Goal: Task Accomplishment & Management: Complete application form

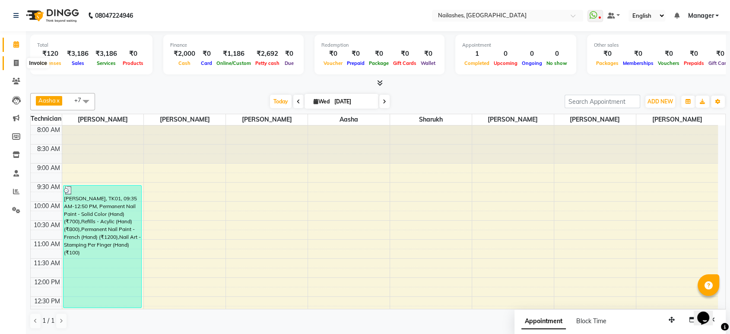
click at [20, 64] on span at bounding box center [16, 63] width 15 height 10
select select "service"
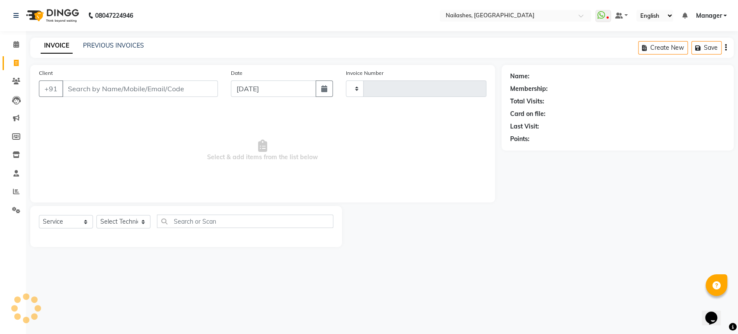
type input "1649"
select select "4251"
click at [91, 92] on input "Client" at bounding box center [140, 88] width 156 height 16
click at [133, 226] on select "Select Technician [PERSON_NAME] [PERSON_NAME] Asid deepak HANMI [PERSON_NAME] M…" at bounding box center [123, 221] width 54 height 13
click at [437, 255] on main "INVOICE PREVIOUS INVOICES Create New Save Client +91 Date [DATE] Invoice Number…" at bounding box center [382, 149] width 712 height 222
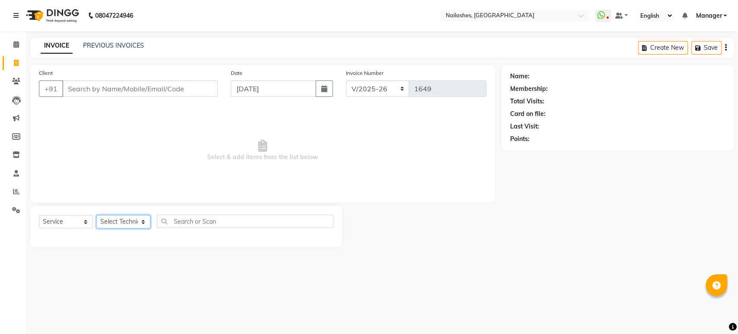
click at [131, 223] on select "Select Technician [PERSON_NAME] [PERSON_NAME] Asid deepak HANMI [PERSON_NAME] M…" at bounding box center [123, 221] width 54 height 13
select select "80924"
click at [96, 215] on select "Select Technician [PERSON_NAME] [PERSON_NAME] Asid deepak HANMI [PERSON_NAME] M…" at bounding box center [123, 221] width 54 height 13
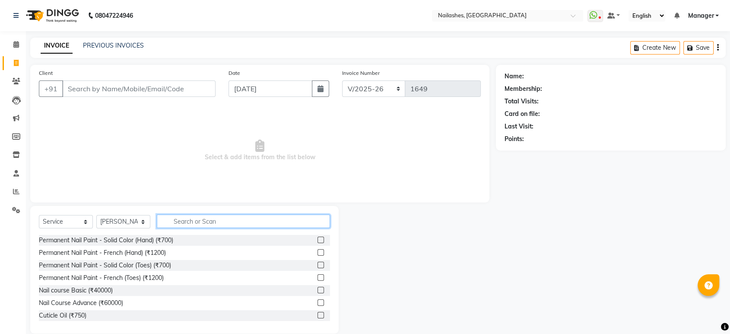
click at [184, 220] on input "text" at bounding box center [243, 220] width 173 height 13
type input "g"
type input "e"
click at [318, 239] on label at bounding box center [321, 239] width 6 height 6
click at [318, 239] on input "checkbox" at bounding box center [321, 240] width 6 height 6
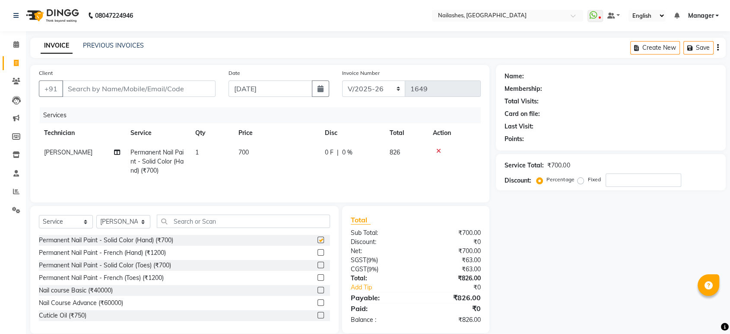
checkbox input "false"
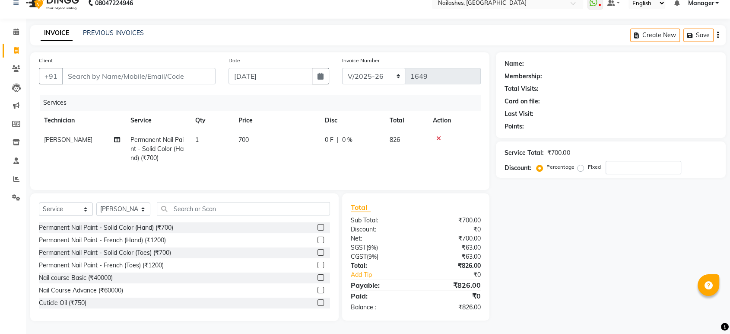
click at [318, 253] on label at bounding box center [321, 252] width 6 height 6
click at [318, 253] on input "checkbox" at bounding box center [321, 253] width 6 height 6
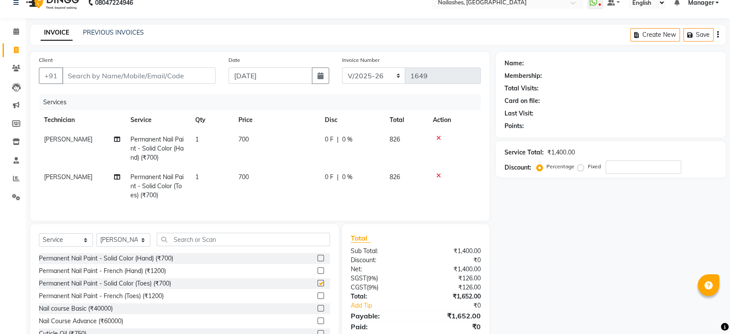
checkbox input "false"
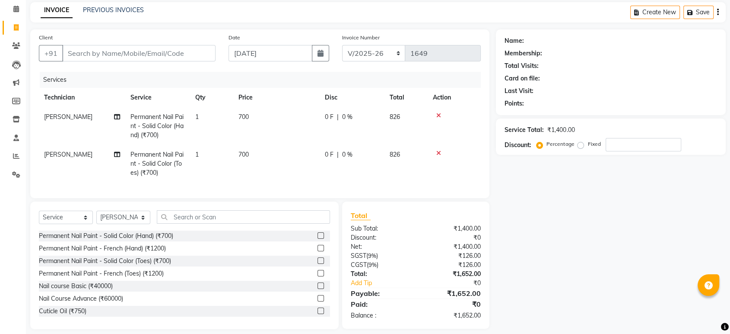
scroll to position [0, 0]
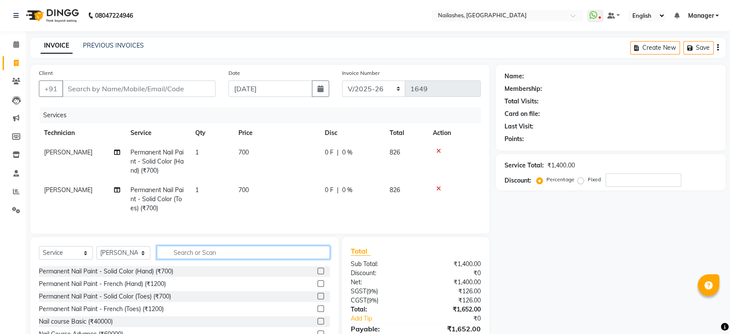
click at [182, 259] on input "text" at bounding box center [243, 252] width 173 height 13
type input "ext"
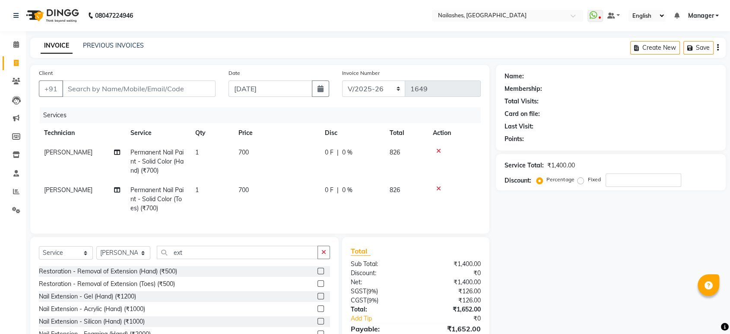
click at [318, 299] on label at bounding box center [321, 296] width 6 height 6
click at [318, 299] on input "checkbox" at bounding box center [321, 296] width 6 height 6
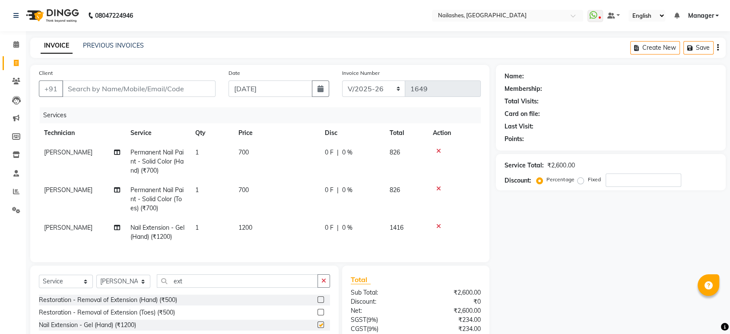
checkbox input "false"
click at [126, 89] on input "Client" at bounding box center [138, 88] width 153 height 16
type input "9"
type input "0"
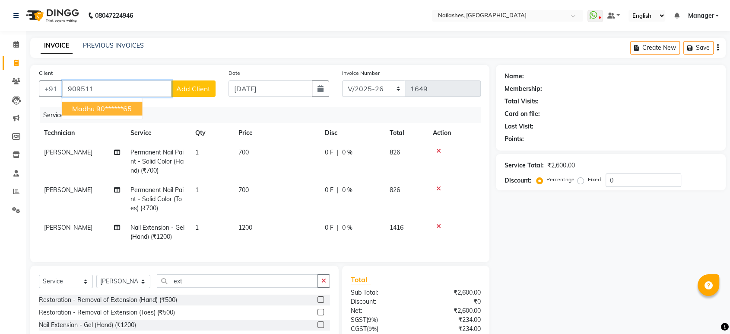
click at [90, 108] on span "madhu" at bounding box center [83, 108] width 22 height 9
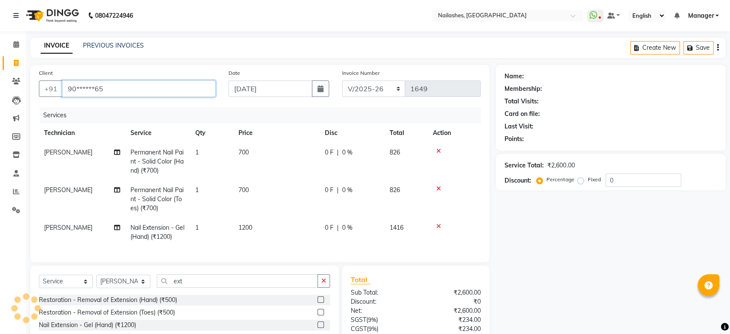
type input "90******65"
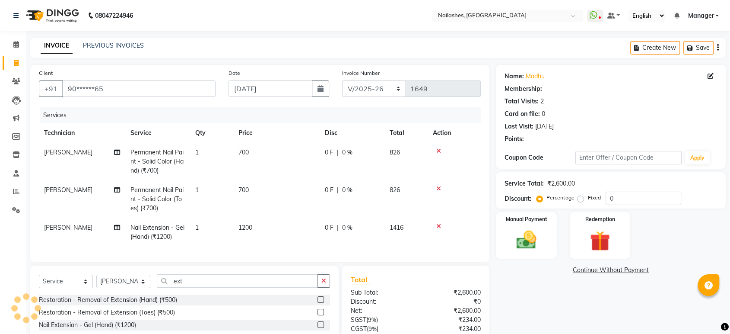
select select "1: Object"
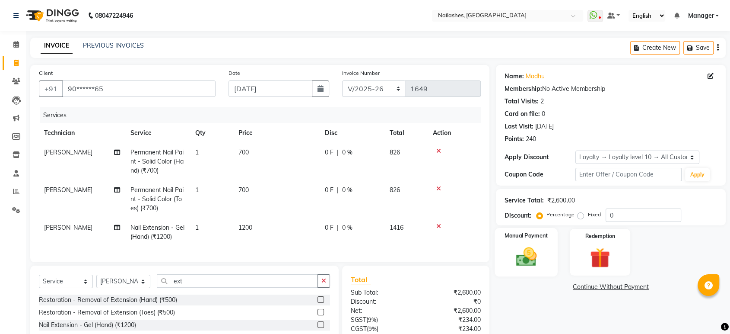
scroll to position [31, 0]
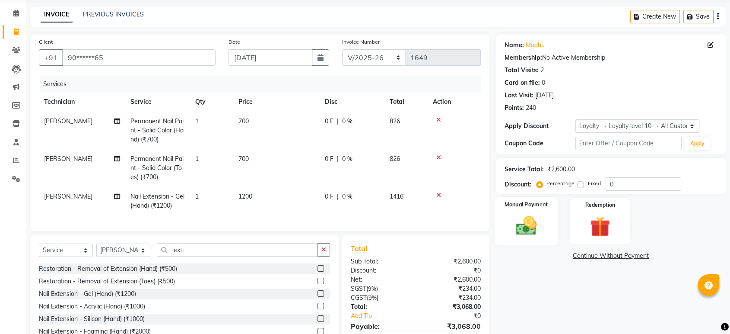
click at [522, 225] on img at bounding box center [527, 226] width 34 height 24
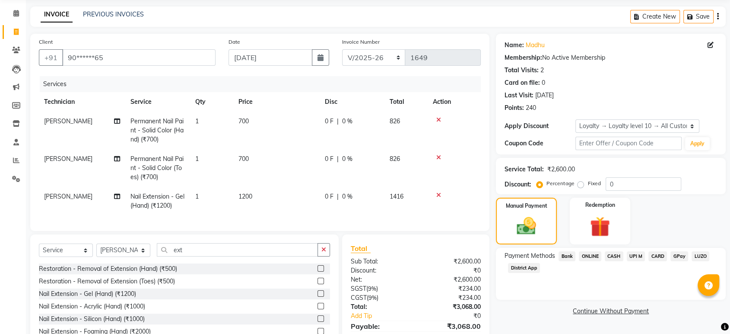
click at [595, 254] on span "ONLINE" at bounding box center [590, 256] width 22 height 10
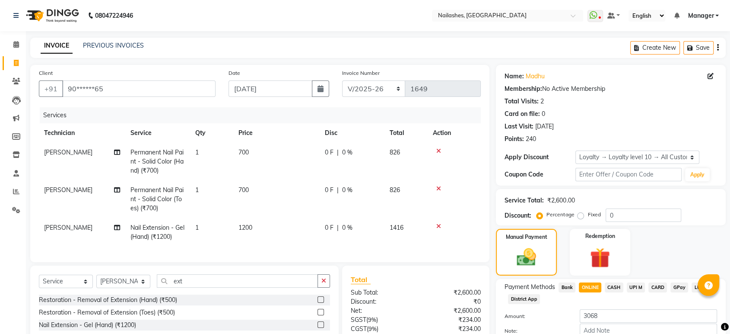
scroll to position [79, 0]
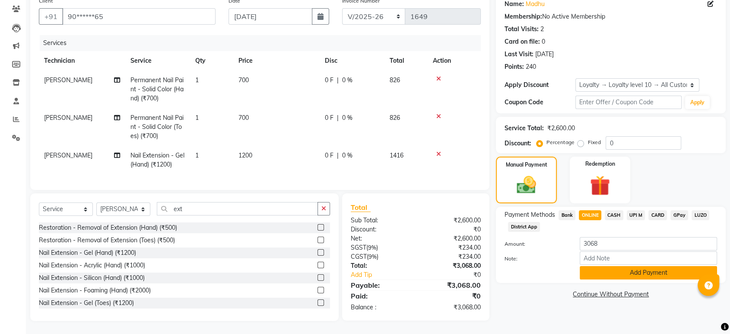
click at [622, 266] on button "Add Payment" at bounding box center [648, 272] width 137 height 13
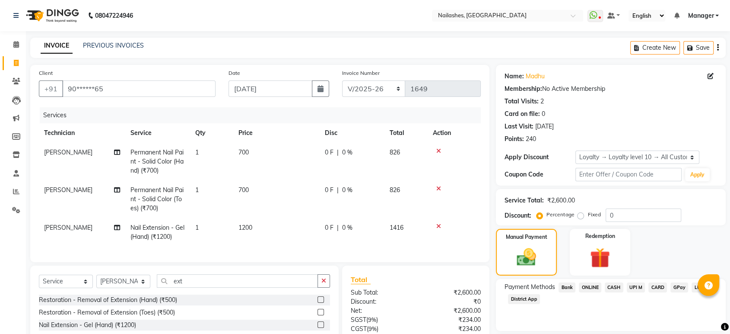
scroll to position [139, 0]
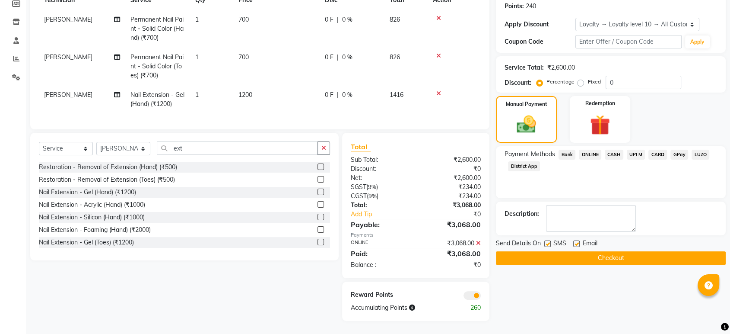
click at [609, 251] on button "Checkout" at bounding box center [611, 257] width 230 height 13
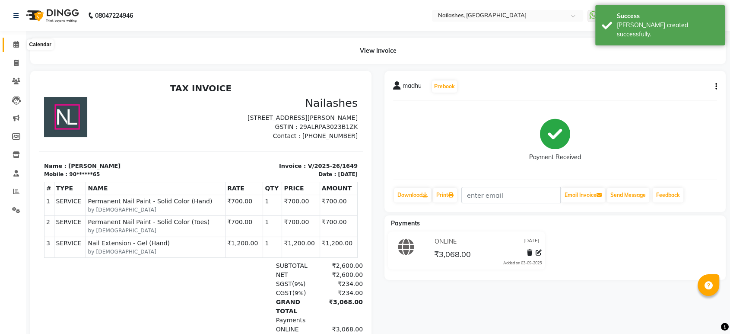
click at [11, 45] on span at bounding box center [16, 45] width 15 height 10
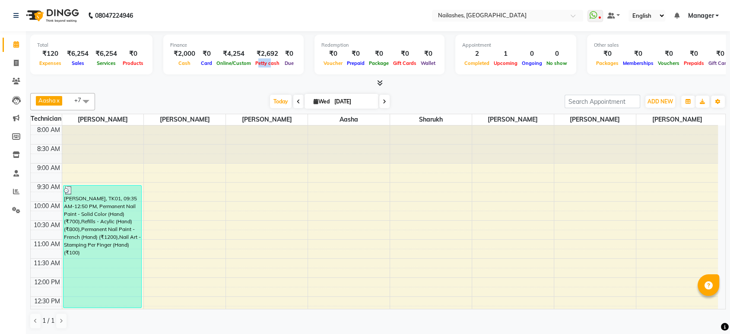
drag, startPoint x: 255, startPoint y: 58, endPoint x: 267, endPoint y: 64, distance: 13.1
click at [267, 64] on div "Petty cash" at bounding box center [267, 62] width 29 height 9
click at [282, 56] on div "₹0" at bounding box center [289, 54] width 15 height 10
drag, startPoint x: 254, startPoint y: 51, endPoint x: 274, endPoint y: 58, distance: 21.7
click at [274, 58] on div "₹2,692 [PERSON_NAME] cash" at bounding box center [267, 58] width 29 height 19
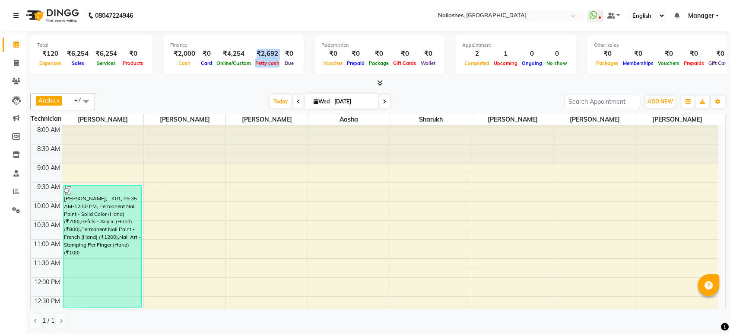
click at [270, 56] on div "₹2,692" at bounding box center [267, 54] width 29 height 10
click at [665, 99] on span "ADD NEW" at bounding box center [661, 101] width 26 height 6
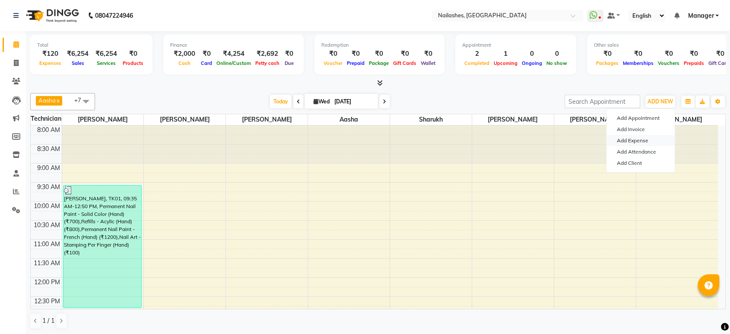
click at [629, 142] on link "Add Expense" at bounding box center [641, 140] width 68 height 11
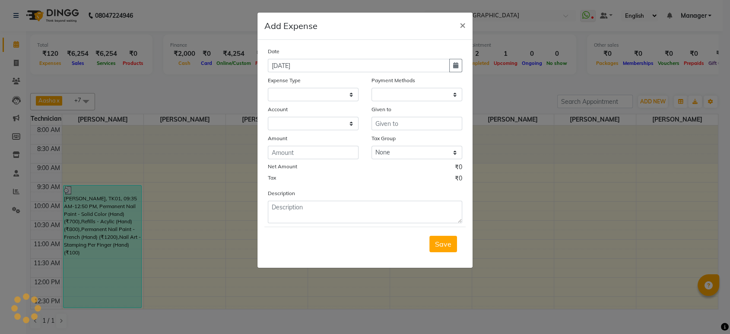
select select
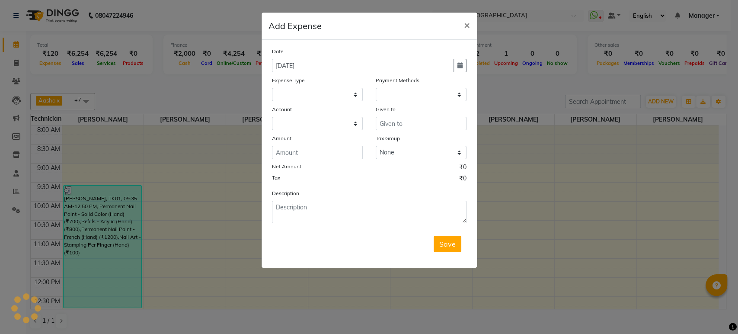
select select "1"
select select "3062"
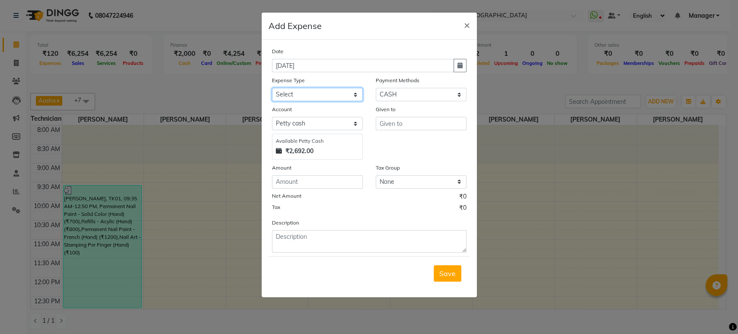
click at [317, 92] on select "Select acetone Advance Salary bank deposite BBMP Beauty products Bed charges BI…" at bounding box center [317, 94] width 91 height 13
select select "3135"
click at [272, 88] on select "Select acetone Advance Salary bank deposite BBMP Beauty products Bed charges BI…" at bounding box center [317, 94] width 91 height 13
click at [393, 125] on input "text" at bounding box center [421, 123] width 91 height 13
click at [440, 125] on input "text" at bounding box center [421, 123] width 91 height 13
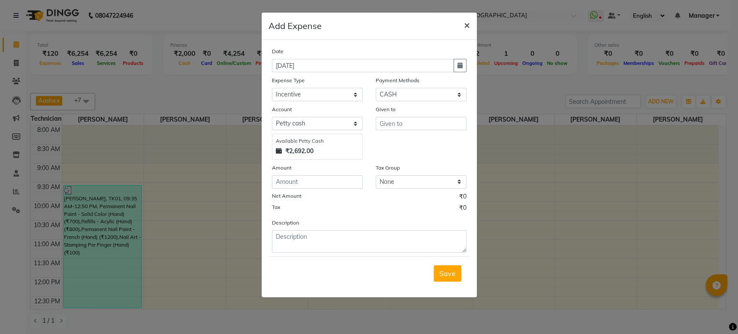
click at [470, 24] on button "×" at bounding box center [467, 25] width 20 height 24
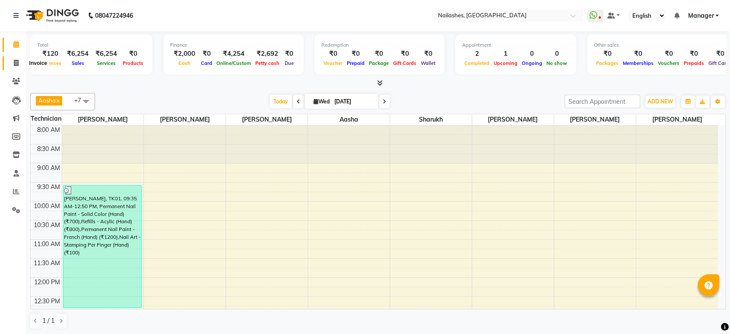
click at [16, 66] on icon at bounding box center [16, 63] width 5 height 6
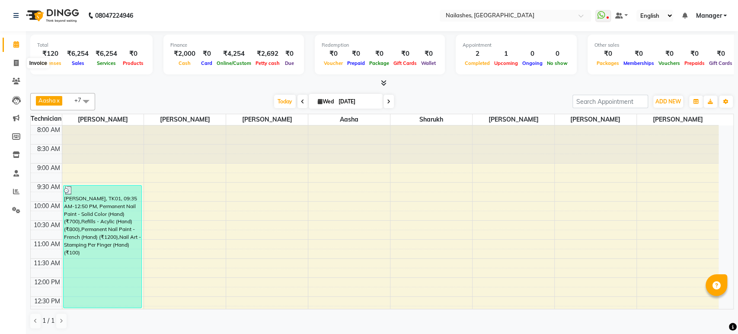
select select "4251"
select select "service"
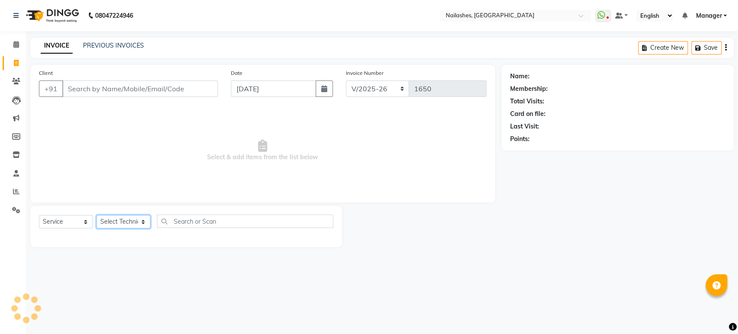
click at [131, 221] on select "Select Technician" at bounding box center [123, 221] width 54 height 13
click at [383, 217] on div at bounding box center [421, 226] width 159 height 41
click at [15, 44] on icon at bounding box center [16, 44] width 6 height 6
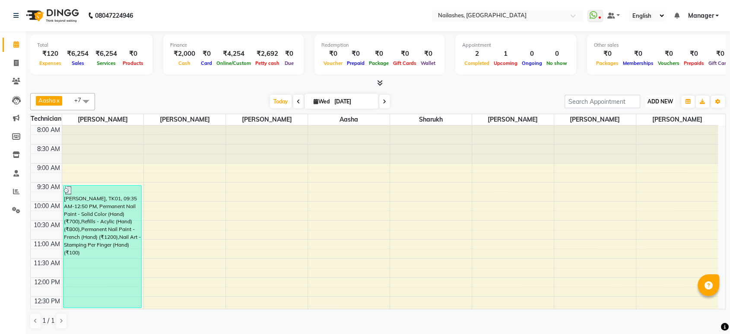
click at [664, 97] on button "ADD NEW Toggle Dropdown" at bounding box center [661, 102] width 30 height 12
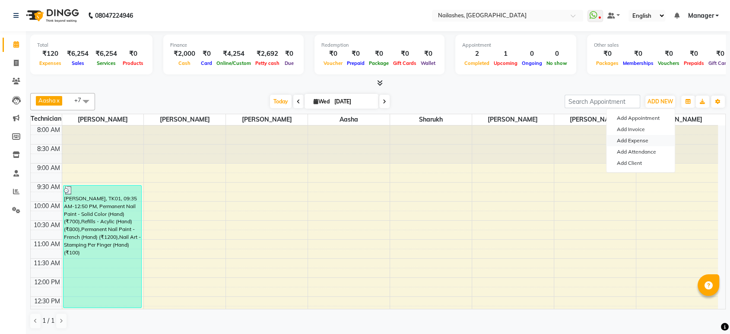
click at [629, 141] on link "Add Expense" at bounding box center [641, 140] width 68 height 11
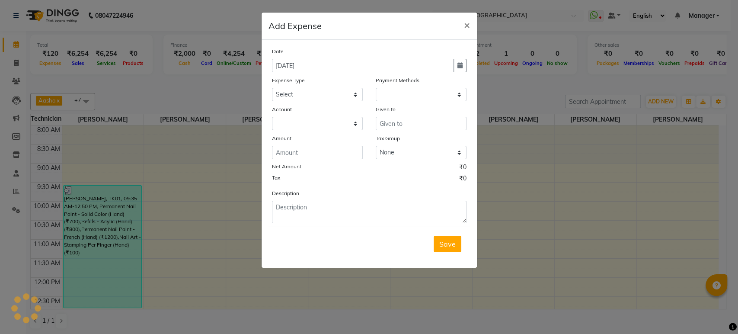
select select "1"
select select "3062"
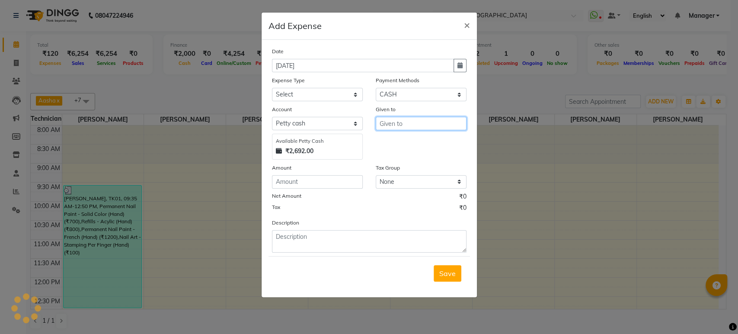
click at [389, 125] on input "text" at bounding box center [421, 123] width 91 height 13
click at [401, 144] on ngb-highlight "A as ha" at bounding box center [396, 141] width 21 height 9
type input "Aasha"
click at [316, 85] on div "Expense Type" at bounding box center [317, 82] width 91 height 12
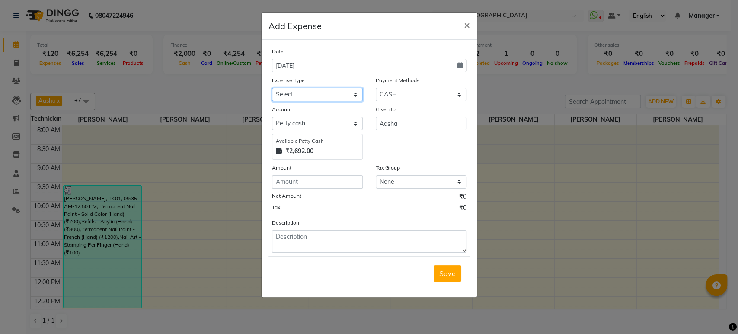
click at [312, 96] on select "Select acetone Advance Salary bank deposite BBMP Beauty products Bed charges BI…" at bounding box center [317, 94] width 91 height 13
select select "3135"
click at [272, 88] on select "Select acetone Advance Salary bank deposite BBMP Beauty products Bed charges BI…" at bounding box center [317, 94] width 91 height 13
click at [304, 177] on input "number" at bounding box center [317, 181] width 91 height 13
type input "200"
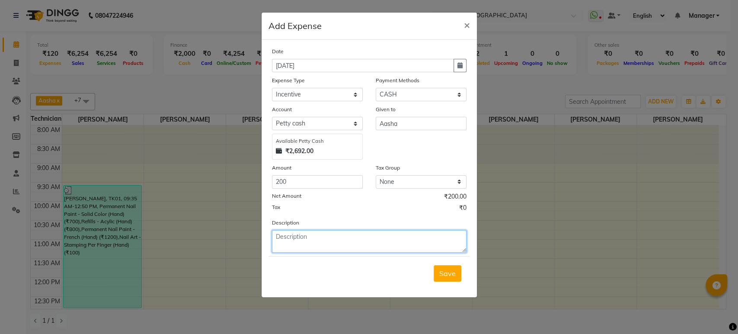
click at [318, 246] on textarea at bounding box center [369, 241] width 195 height 22
type textarea "Incentive given to staff"
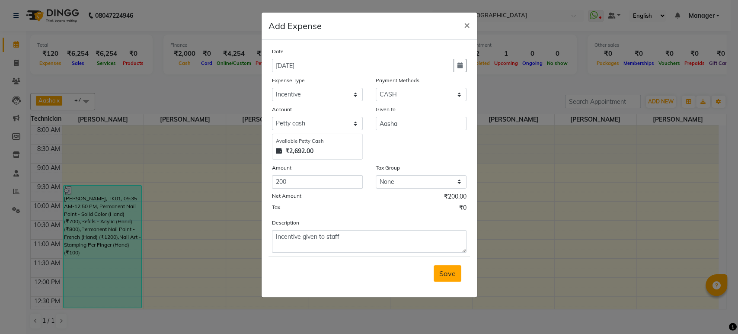
click at [443, 274] on span "Save" at bounding box center [447, 273] width 16 height 9
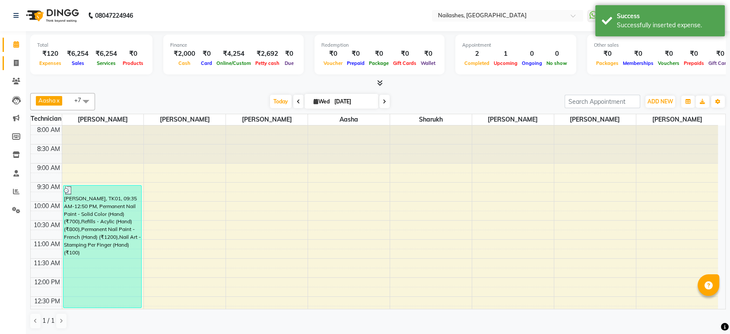
click at [18, 61] on icon at bounding box center [16, 63] width 5 height 6
select select "service"
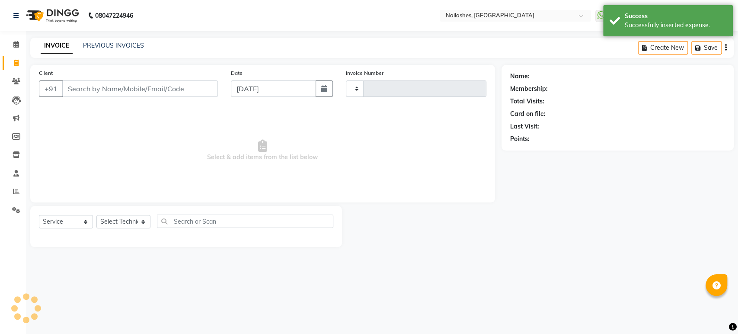
type input "1650"
select select "4251"
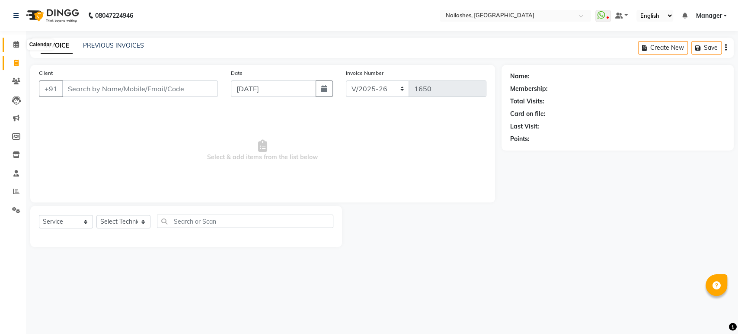
click at [16, 40] on span at bounding box center [16, 45] width 15 height 10
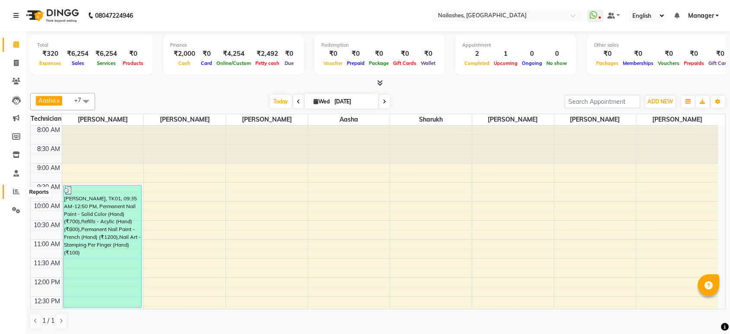
click at [16, 195] on icon at bounding box center [16, 191] width 6 height 6
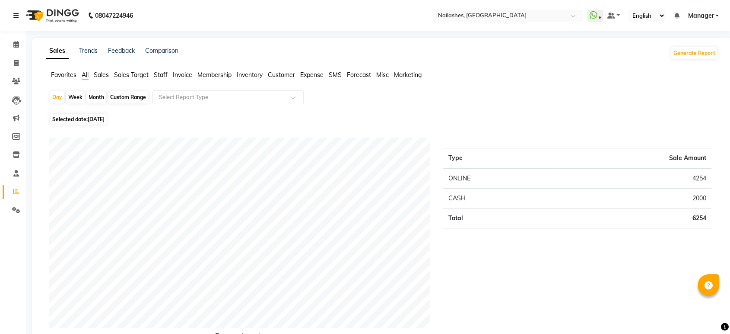
click at [159, 78] on span "Staff" at bounding box center [161, 75] width 14 height 8
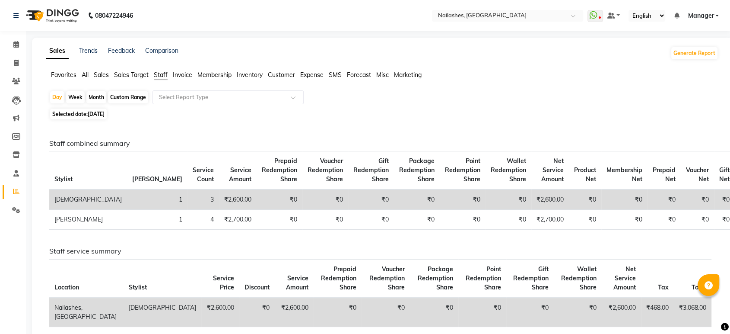
click at [99, 98] on div "Month" at bounding box center [96, 97] width 20 height 12
select select "9"
select select "2025"
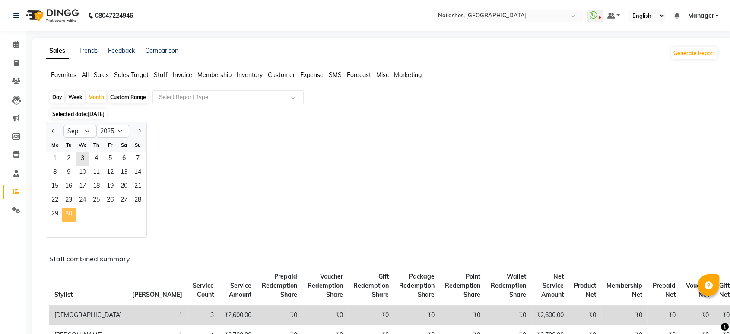
click at [69, 210] on span "30" at bounding box center [69, 214] width 14 height 14
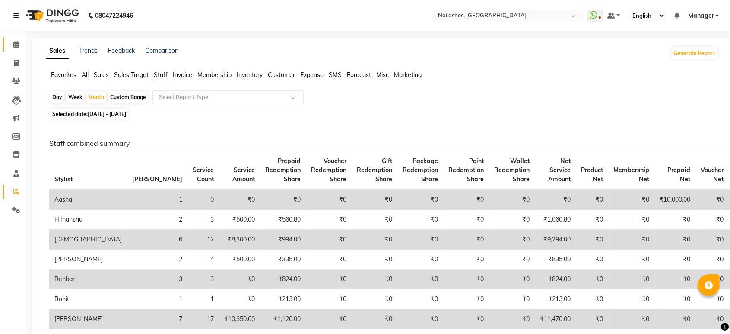
click at [19, 39] on link "Calendar" at bounding box center [13, 45] width 21 height 14
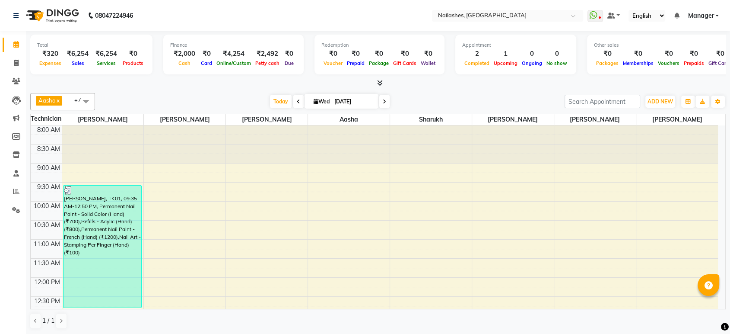
click at [378, 85] on icon at bounding box center [380, 83] width 6 height 6
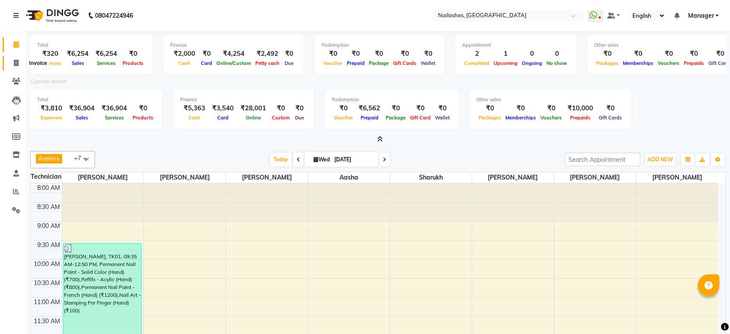
click at [17, 63] on icon at bounding box center [16, 63] width 5 height 6
select select "service"
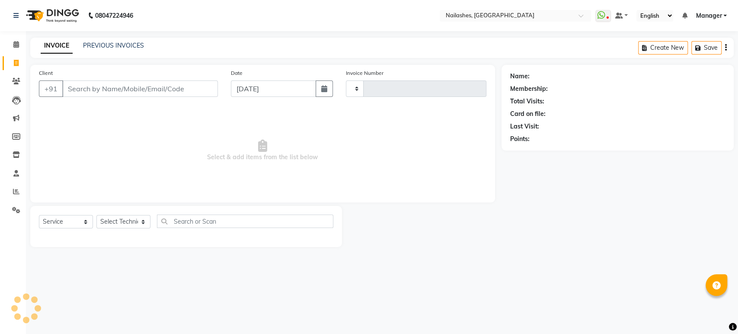
type input "1650"
select select "4251"
click at [87, 89] on input "Client" at bounding box center [140, 88] width 156 height 16
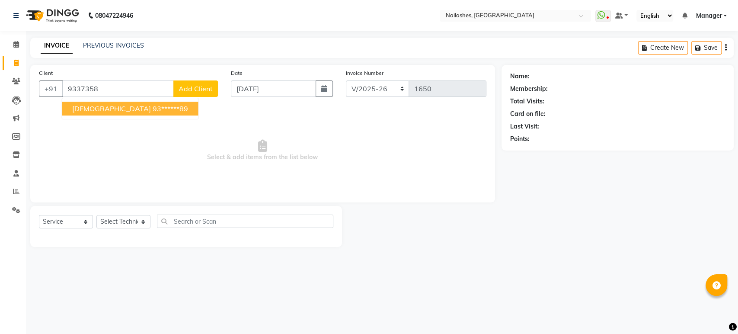
click at [88, 108] on span "[DEMOGRAPHIC_DATA]" at bounding box center [111, 108] width 78 height 9
type input "93******89"
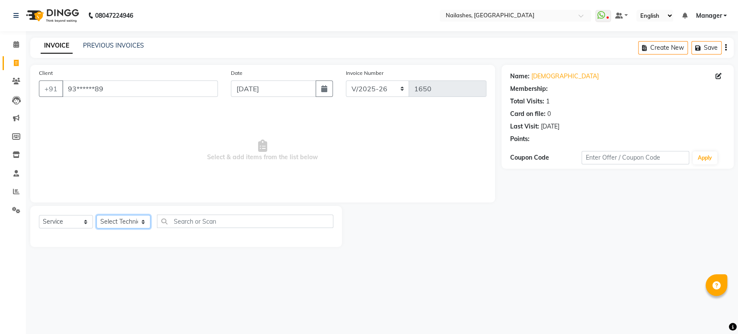
click at [134, 220] on select "Select Technician [PERSON_NAME] [PERSON_NAME] Asid deepak HANMI [PERSON_NAME] M…" at bounding box center [123, 221] width 54 height 13
select select "1: Object"
select select "43566"
click at [96, 215] on select "Select Technician [PERSON_NAME] [PERSON_NAME] Asid deepak HANMI [PERSON_NAME] M…" at bounding box center [123, 221] width 54 height 13
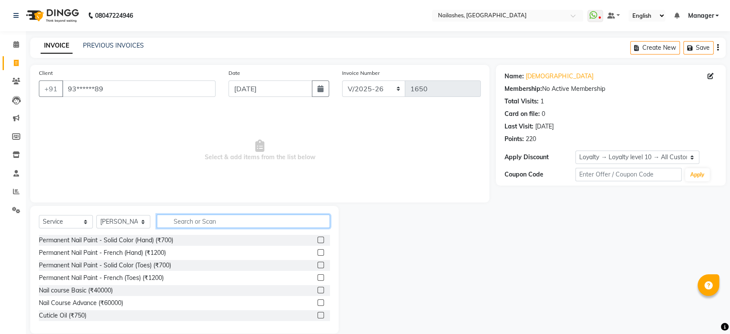
click at [195, 220] on input "text" at bounding box center [243, 220] width 173 height 13
type input "removal"
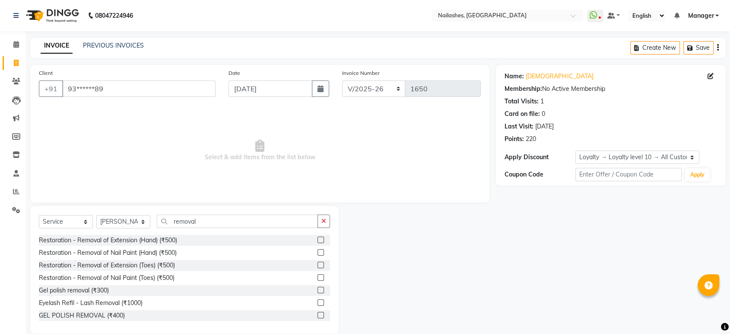
click at [318, 239] on label at bounding box center [321, 239] width 6 height 6
click at [318, 239] on input "checkbox" at bounding box center [321, 240] width 6 height 6
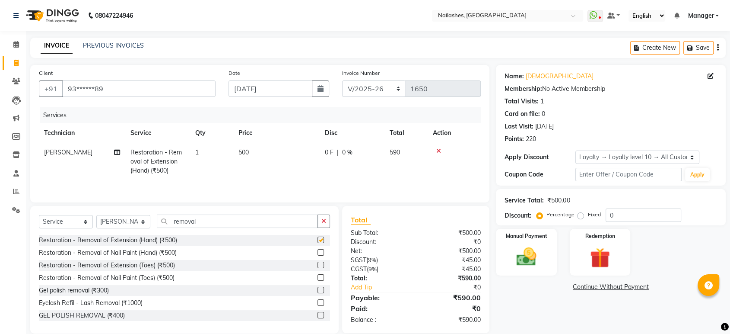
checkbox input "false"
click at [536, 268] on img at bounding box center [527, 257] width 34 height 24
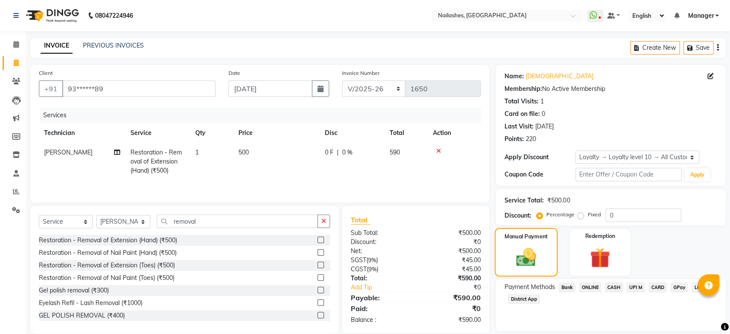
click at [536, 268] on img at bounding box center [526, 257] width 32 height 23
click at [587, 288] on span "ONLINE" at bounding box center [590, 287] width 22 height 10
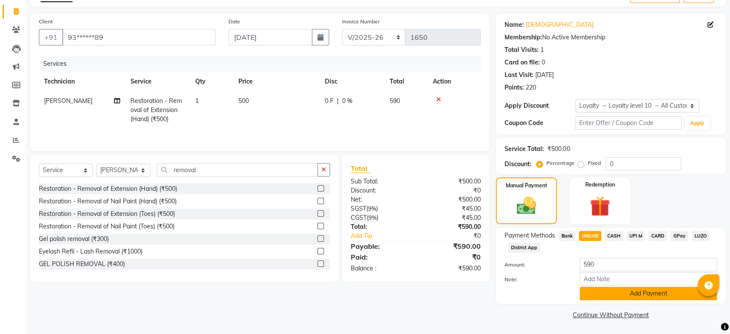
click at [618, 289] on button "Add Payment" at bounding box center [648, 293] width 137 height 13
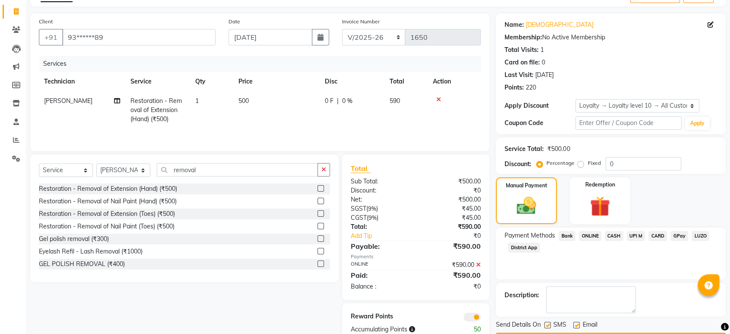
scroll to position [76, 0]
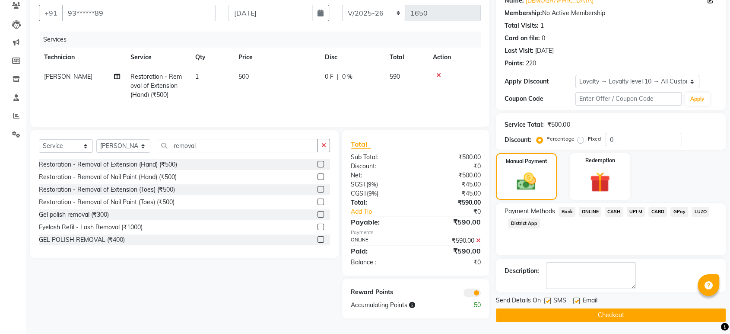
click at [692, 319] on button "Checkout" at bounding box center [611, 314] width 230 height 13
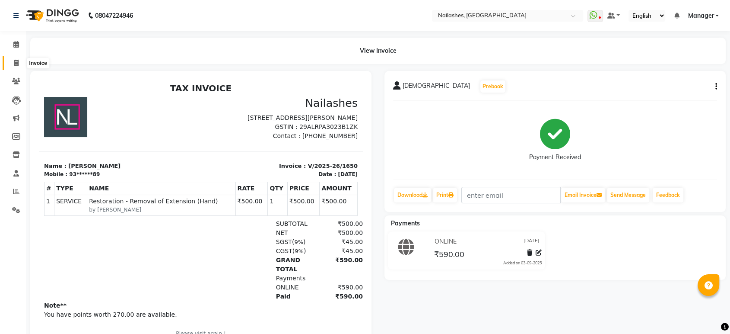
click at [14, 64] on icon at bounding box center [16, 63] width 5 height 6
select select "service"
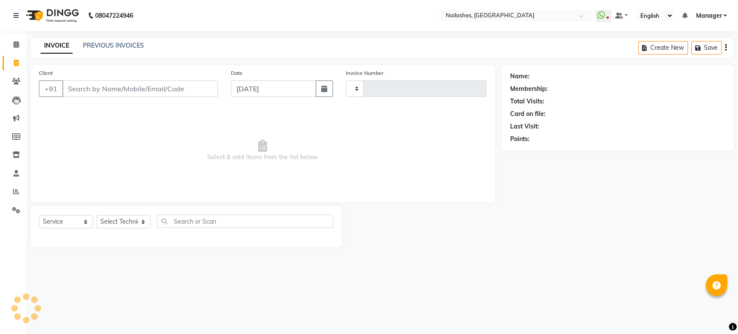
type input "1651"
select select "4251"
click at [17, 46] on icon at bounding box center [16, 44] width 6 height 6
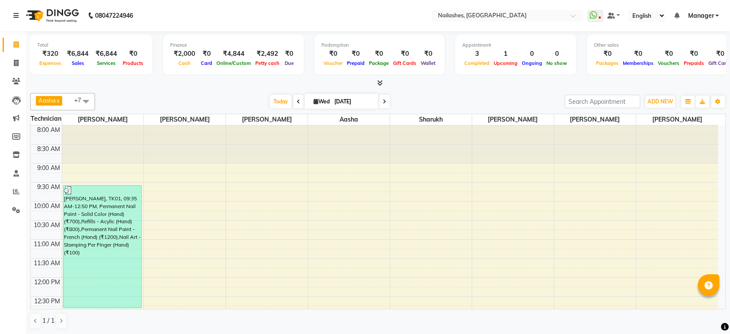
click at [382, 82] on icon at bounding box center [380, 83] width 6 height 6
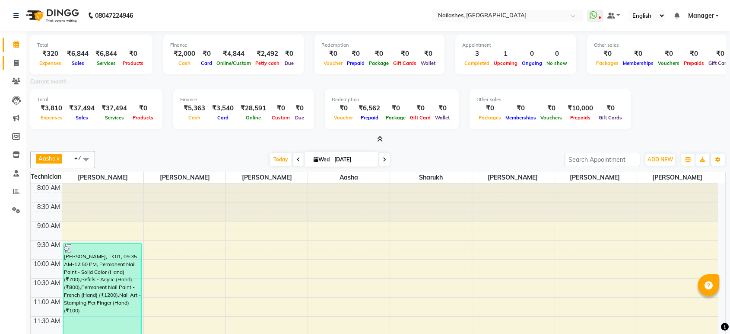
click at [10, 68] on link "Invoice" at bounding box center [13, 63] width 21 height 14
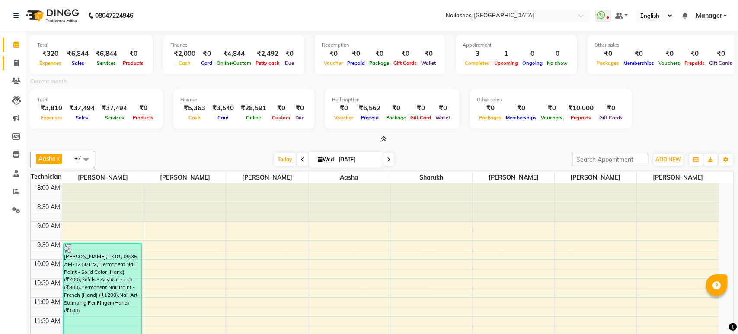
select select "service"
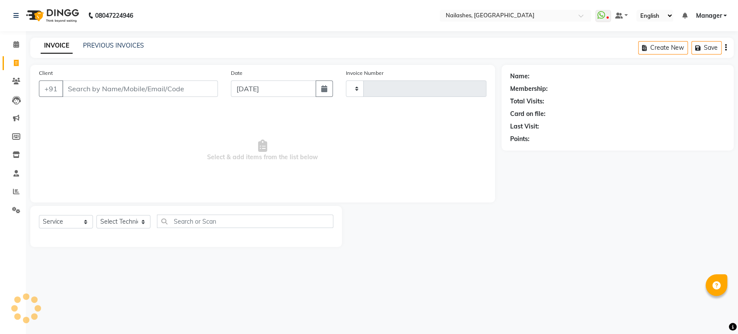
type input "1651"
select select "4251"
click at [134, 217] on select "Select Technician [PERSON_NAME] [PERSON_NAME] Asid deepak HANMI [PERSON_NAME] M…" at bounding box center [123, 221] width 54 height 13
click at [245, 163] on span "Select & add items from the list below" at bounding box center [262, 150] width 447 height 86
